Goal: Transaction & Acquisition: Purchase product/service

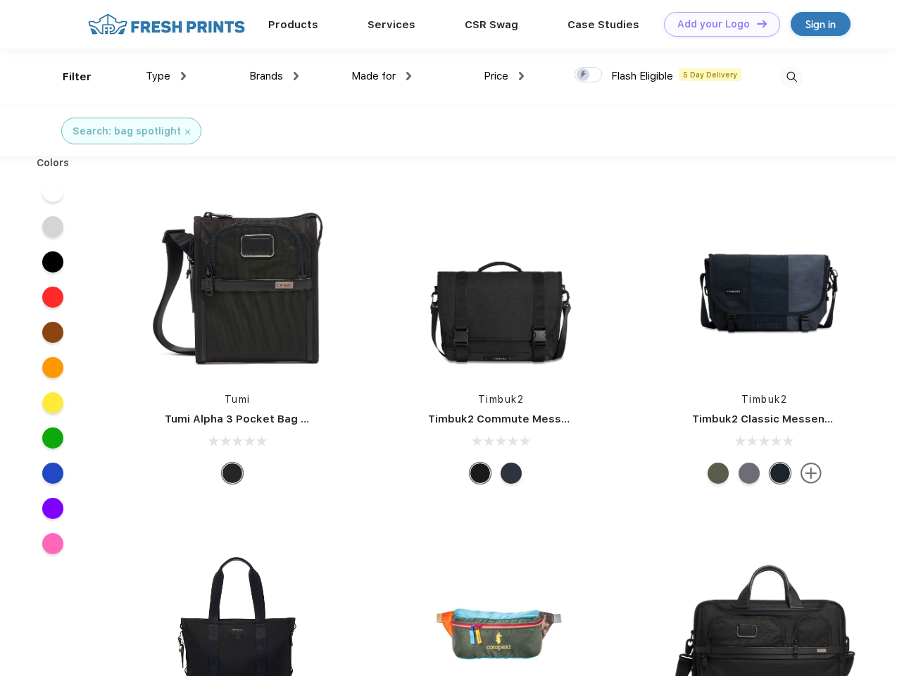
click at [716, 24] on link "Add your Logo Design Tool" at bounding box center [722, 24] width 116 height 25
click at [0, 0] on div "Design Tool" at bounding box center [0, 0] width 0 height 0
click at [755, 23] on link "Add your Logo Design Tool" at bounding box center [722, 24] width 116 height 25
click at [68, 77] on div "Filter" at bounding box center [77, 77] width 29 height 16
click at [166, 76] on span "Type" at bounding box center [158, 76] width 25 height 13
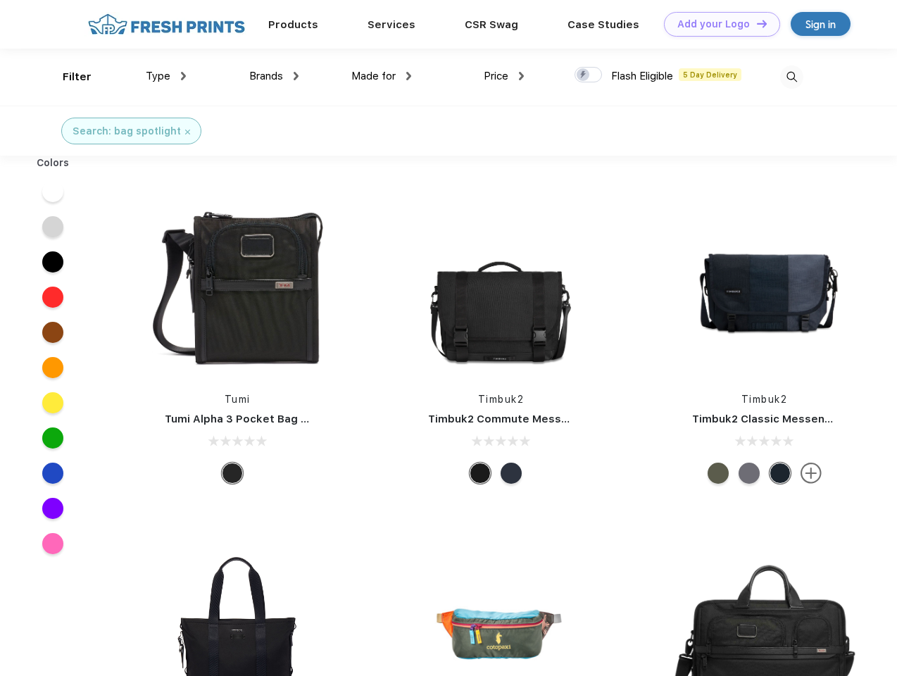
click at [274, 76] on span "Brands" at bounding box center [266, 76] width 34 height 13
click at [381, 76] on span "Made for" at bounding box center [373, 76] width 44 height 13
click at [504, 76] on span "Price" at bounding box center [495, 76] width 25 height 13
click at [588, 75] on div at bounding box center [587, 74] width 27 height 15
click at [583, 75] on input "checkbox" at bounding box center [578, 70] width 9 height 9
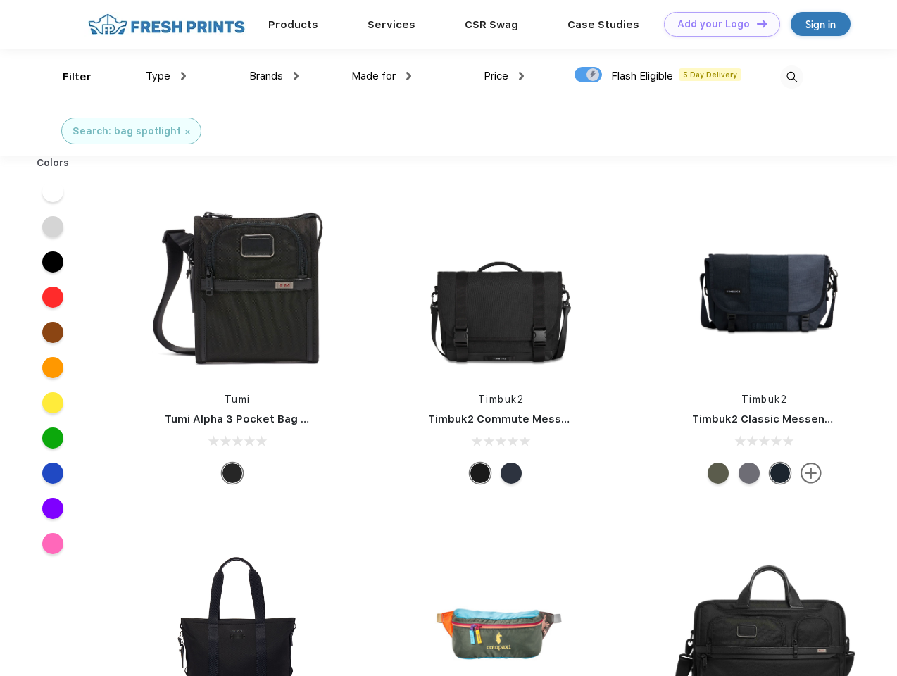
click at [791, 77] on img at bounding box center [791, 76] width 23 height 23
